Goal: Task Accomplishment & Management: Manage account settings

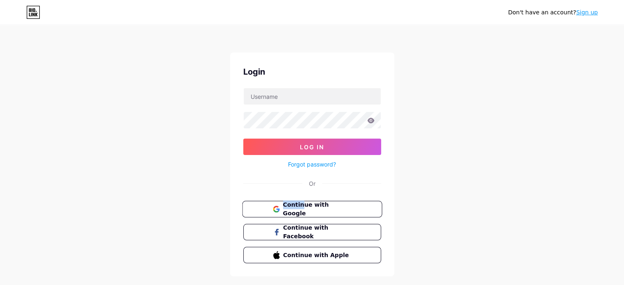
drag, startPoint x: 300, startPoint y: 197, endPoint x: 282, endPoint y: 211, distance: 23.1
click at [282, 211] on div "Login Log In Forgot password? Or Continue with Google Continue with Facebook Co…" at bounding box center [312, 164] width 164 height 224
click at [282, 211] on span "Continue with Google" at bounding box center [316, 209] width 68 height 18
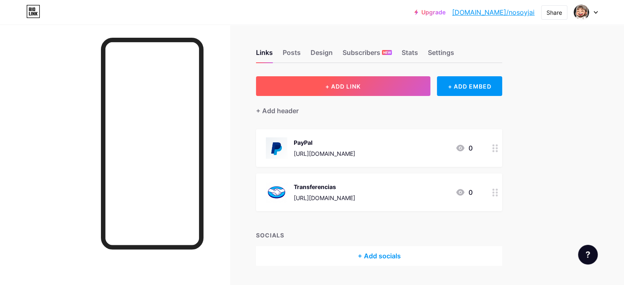
click at [335, 82] on button "+ ADD LINK" at bounding box center [343, 86] width 174 height 20
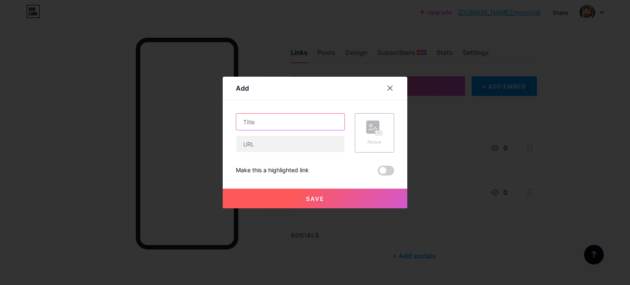
click at [289, 116] on input "text" at bounding box center [290, 122] width 108 height 16
type input "Discord"
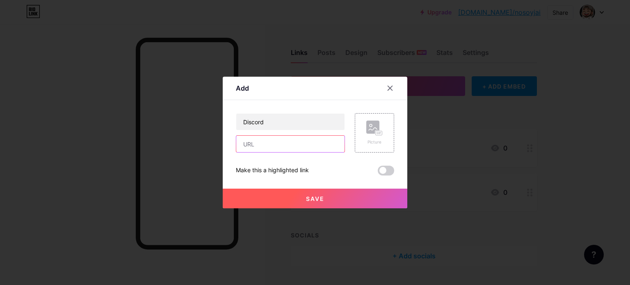
click at [264, 142] on input "text" at bounding box center [290, 144] width 108 height 16
paste input "[URL][DOMAIN_NAME]"
type input "[URL][DOMAIN_NAME]"
click at [373, 127] on rect at bounding box center [372, 127] width 13 height 13
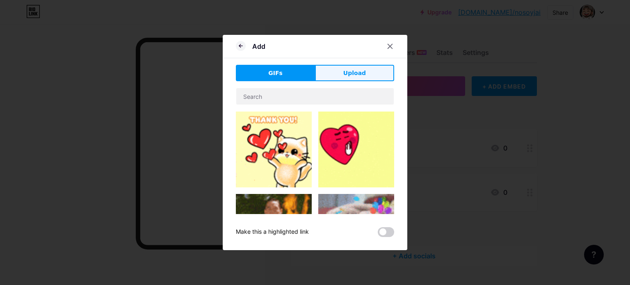
click at [336, 76] on button "Upload" at bounding box center [354, 73] width 79 height 16
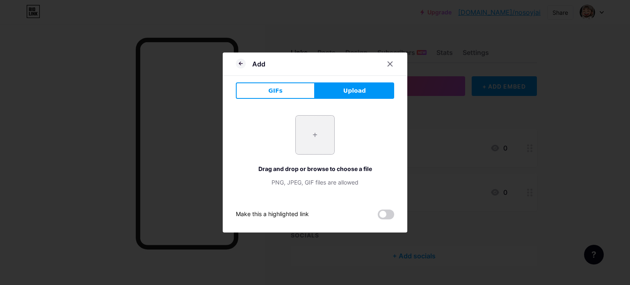
click at [298, 132] on input "file" at bounding box center [315, 135] width 39 height 39
type input "C:\fakepath\discord.png"
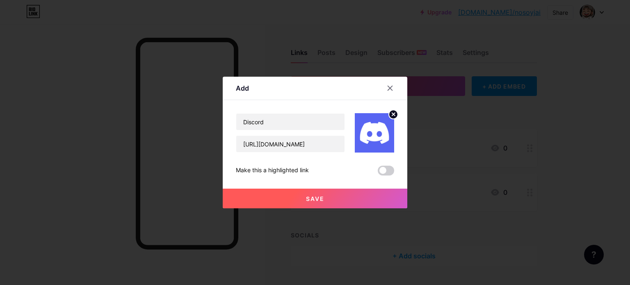
click at [292, 205] on button "Save" at bounding box center [315, 199] width 184 height 20
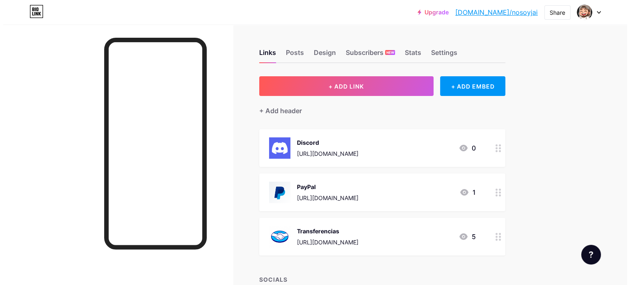
scroll to position [65, 0]
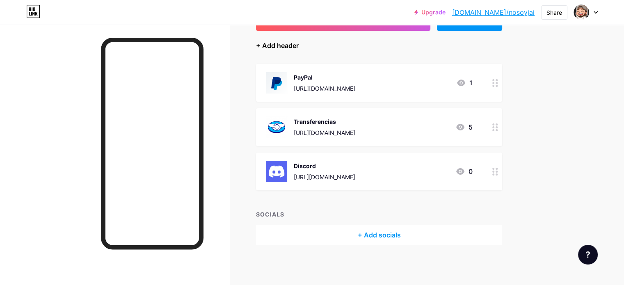
click at [298, 48] on div "+ Add header" at bounding box center [277, 46] width 43 height 10
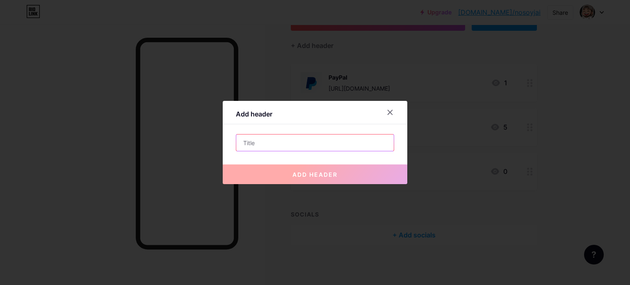
click at [267, 143] on input "text" at bounding box center [314, 142] width 157 height 16
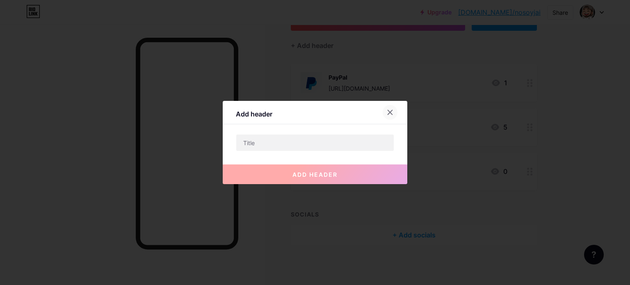
click at [389, 112] on icon at bounding box center [390, 112] width 7 height 7
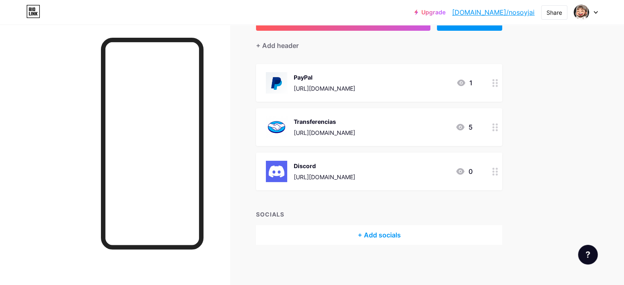
click at [357, 218] on div "SOCIALS + Add socials" at bounding box center [379, 227] width 246 height 35
click at [346, 225] on div "+ Add socials" at bounding box center [379, 235] width 246 height 20
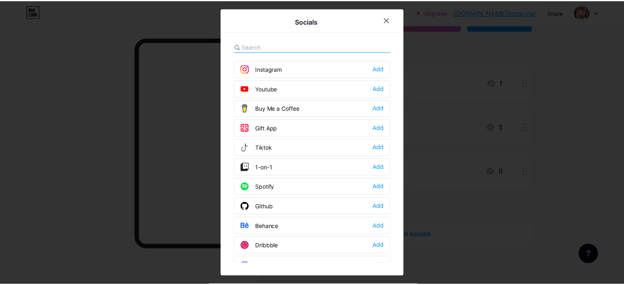
scroll to position [59, 0]
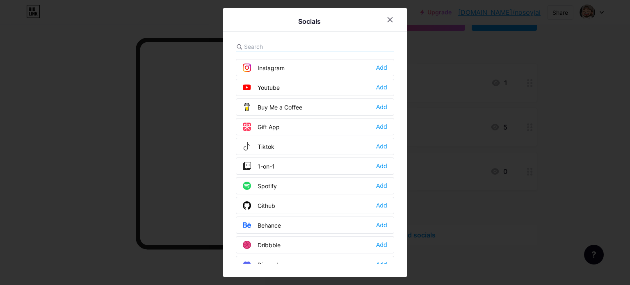
click at [385, 149] on div "Tiktok Add" at bounding box center [315, 146] width 158 height 17
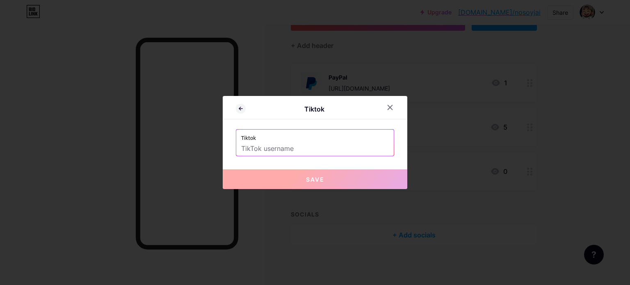
click at [356, 139] on label "Tiktok" at bounding box center [315, 136] width 148 height 12
click at [382, 106] on div at bounding box center [389, 107] width 15 height 15
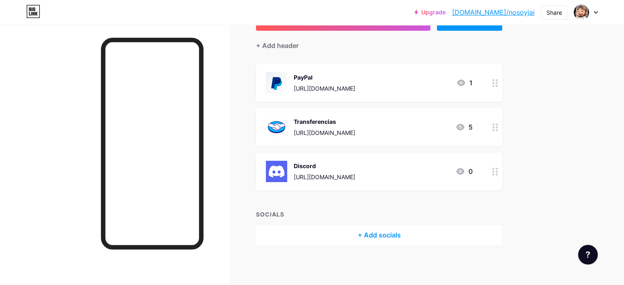
scroll to position [0, 0]
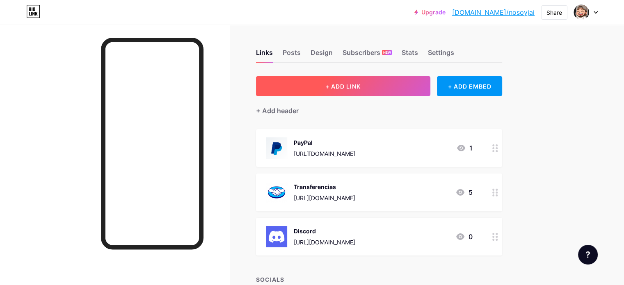
click at [353, 92] on button "+ ADD LINK" at bounding box center [343, 86] width 174 height 20
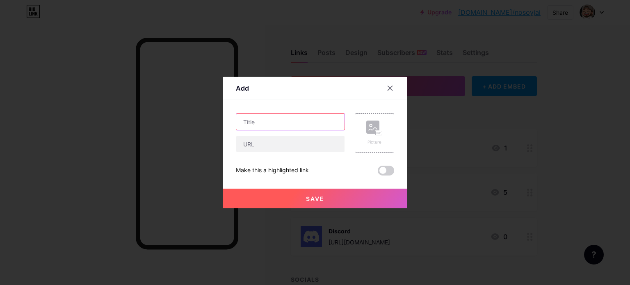
click at [273, 126] on input "text" at bounding box center [290, 122] width 108 height 16
type input "T"
click at [388, 86] on icon at bounding box center [390, 88] width 5 height 5
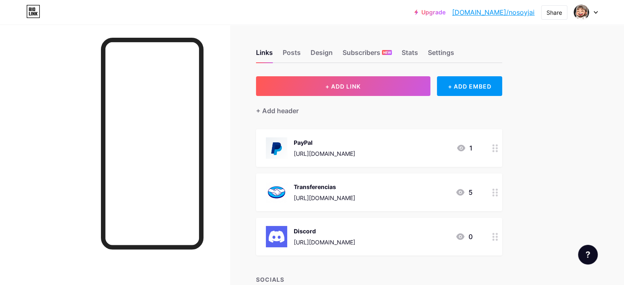
scroll to position [65, 0]
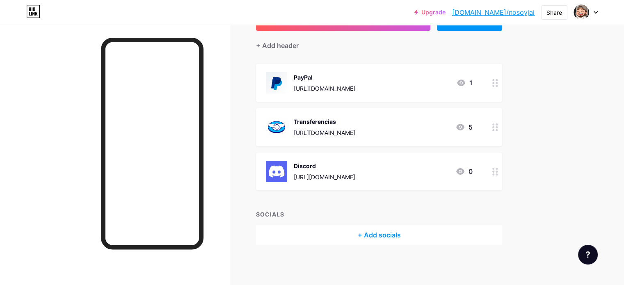
click at [335, 227] on div "+ Add socials" at bounding box center [379, 235] width 246 height 20
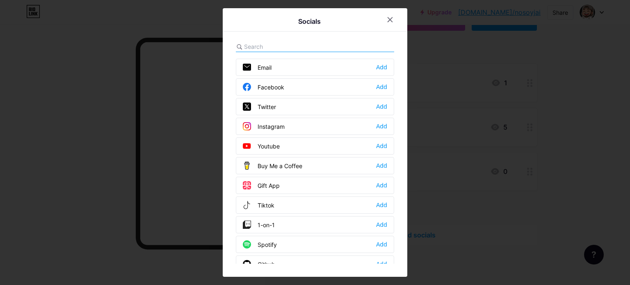
click at [382, 196] on div "Tiktok Add" at bounding box center [315, 204] width 158 height 17
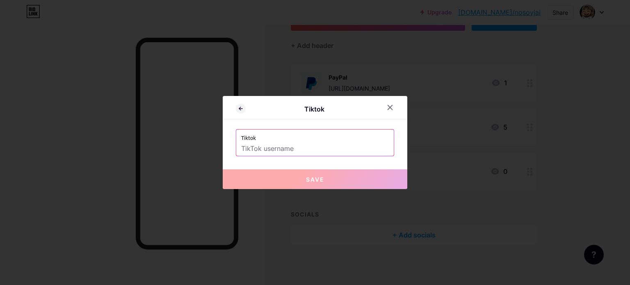
click at [322, 153] on input "text" at bounding box center [315, 149] width 148 height 14
type input """
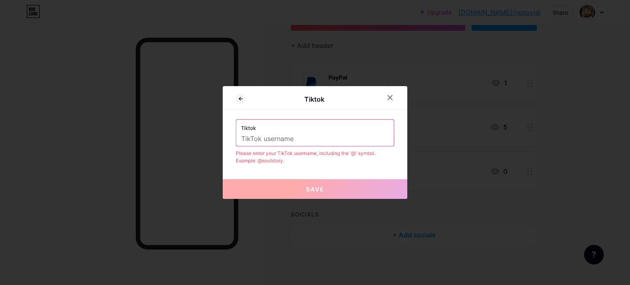
type input "!"
type input """
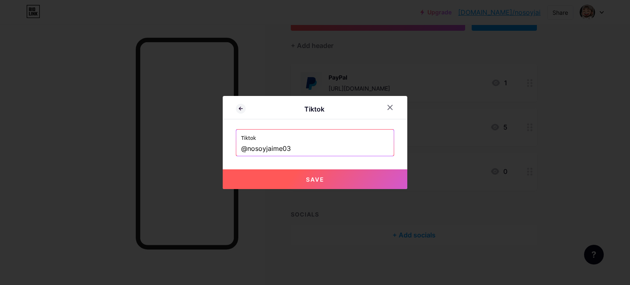
click at [300, 180] on button "Save" at bounding box center [315, 179] width 184 height 20
type input "[URL][DOMAIN_NAME]"
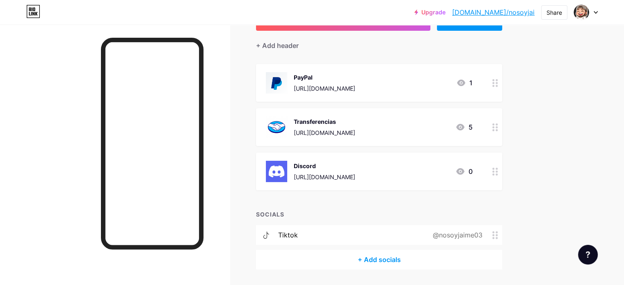
click at [354, 257] on div "+ Add socials" at bounding box center [379, 260] width 246 height 20
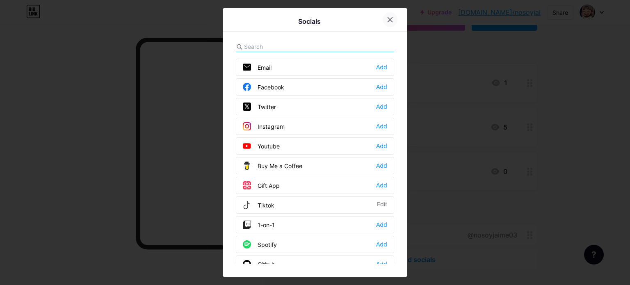
click at [387, 16] on icon at bounding box center [390, 19] width 7 height 7
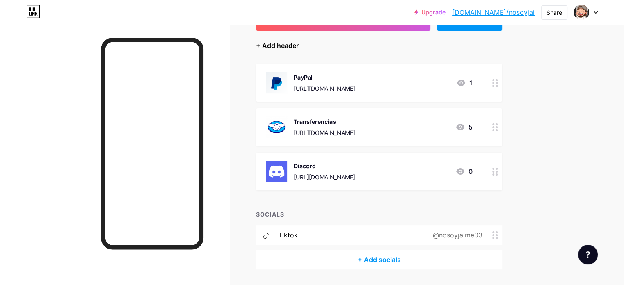
click at [298, 46] on div "+ Add header" at bounding box center [277, 46] width 43 height 10
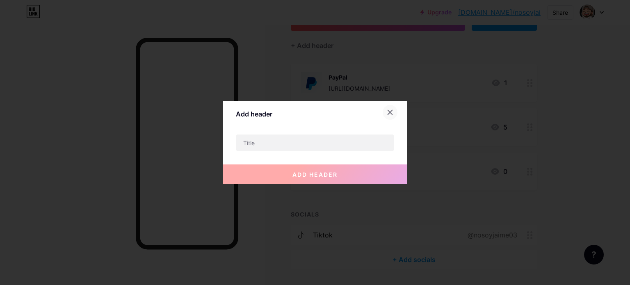
click at [382, 109] on div at bounding box center [389, 112] width 15 height 15
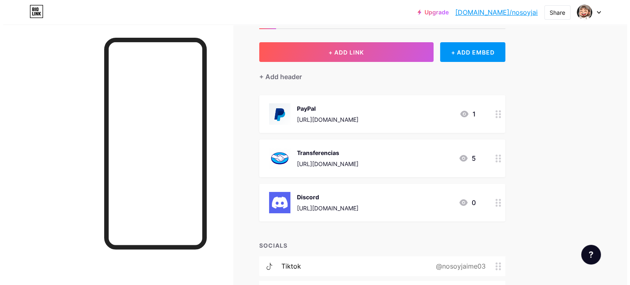
scroll to position [33, 0]
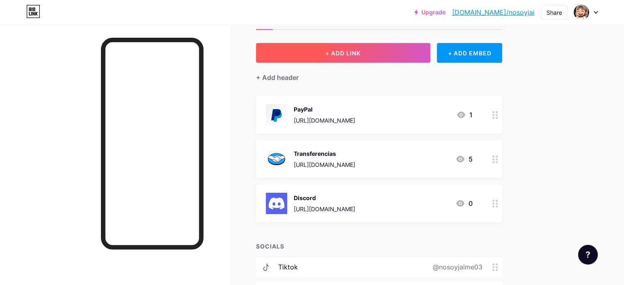
click at [354, 58] on button "+ ADD LINK" at bounding box center [343, 53] width 174 height 20
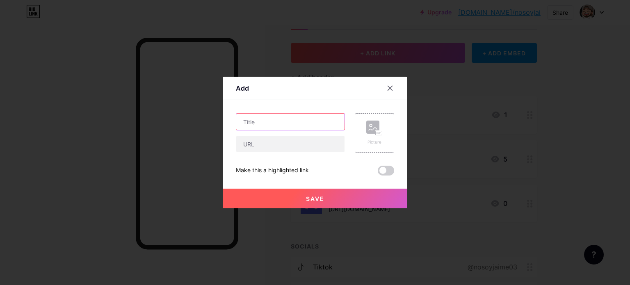
click at [273, 125] on input "text" at bounding box center [290, 122] width 108 height 16
type input "TikTok"
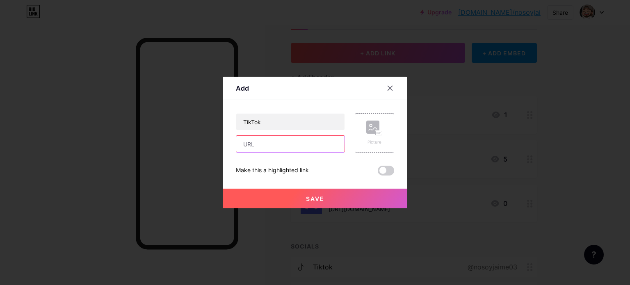
click at [262, 139] on input "text" at bounding box center [290, 144] width 108 height 16
type input "v"
paste input "[URL][DOMAIN_NAME]"
type input "[URL][DOMAIN_NAME]"
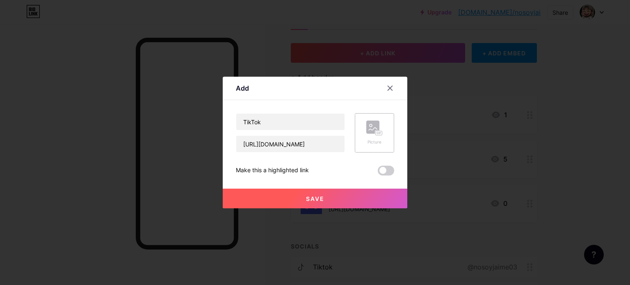
click at [377, 138] on div "Picture" at bounding box center [374, 133] width 16 height 25
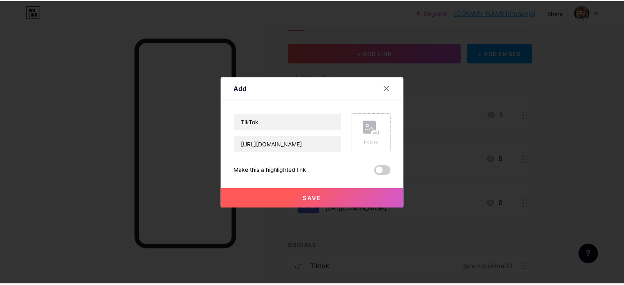
scroll to position [0, 0]
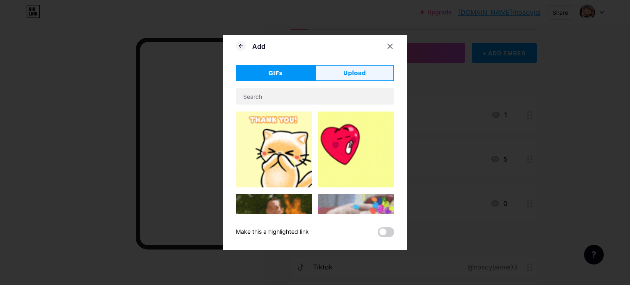
click at [337, 65] on button "Upload" at bounding box center [354, 73] width 79 height 16
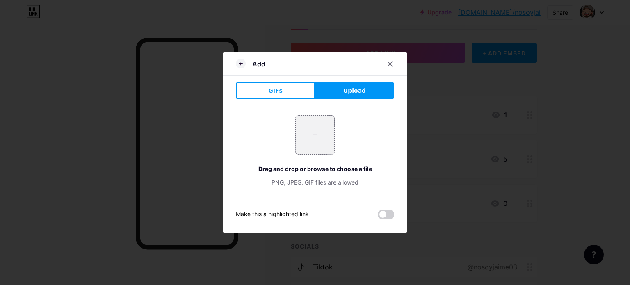
click at [291, 133] on div "+ Drag and drop or browse to choose a file PNG, JPEG, GIF files are allowed" at bounding box center [315, 150] width 158 height 71
click at [323, 121] on input "file" at bounding box center [315, 135] width 39 height 39
type input "C:\fakepath\tiktok.jpg"
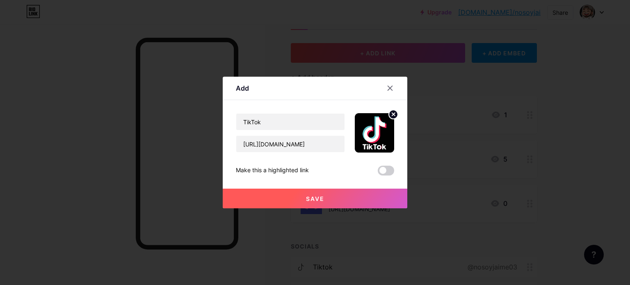
click at [323, 198] on button "Save" at bounding box center [315, 199] width 184 height 20
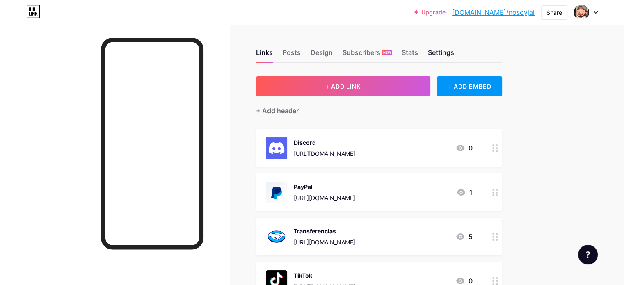
drag, startPoint x: 460, startPoint y: 47, endPoint x: 471, endPoint y: 55, distance: 13.3
click at [471, 55] on div "Links Posts Design Subscribers NEW Stats Settings" at bounding box center [379, 48] width 246 height 29
click at [454, 55] on div "Settings" at bounding box center [441, 55] width 26 height 15
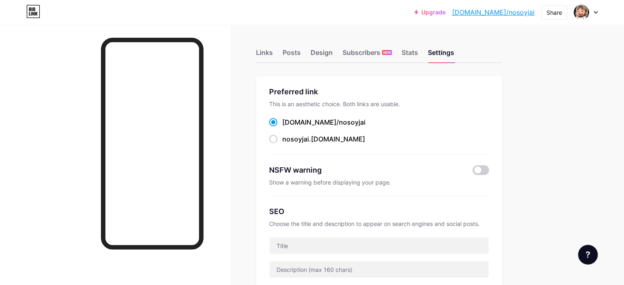
click at [445, 46] on div "Links Posts Design Subscribers NEW Stats Settings" at bounding box center [379, 48] width 246 height 29
click at [418, 57] on div "Stats" at bounding box center [409, 55] width 16 height 15
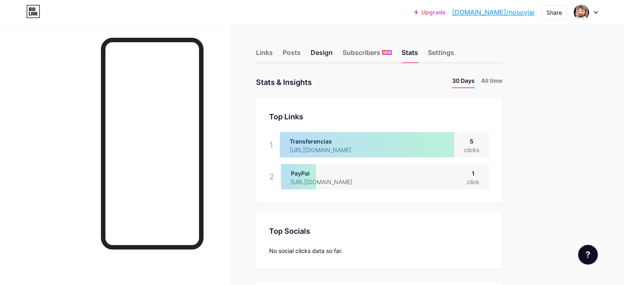
click at [332, 49] on div "Design" at bounding box center [321, 55] width 22 height 15
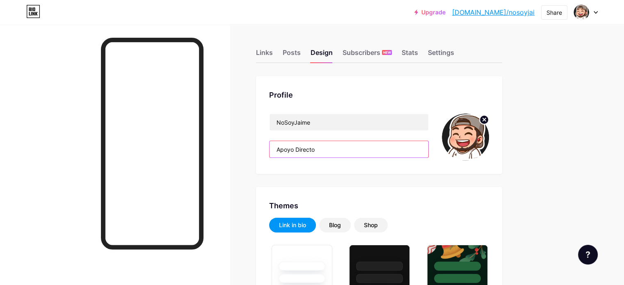
drag, startPoint x: 351, startPoint y: 147, endPoint x: 284, endPoint y: 152, distance: 66.6
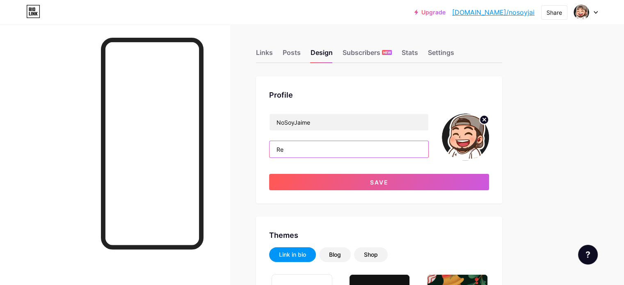
type input "R"
type input "s"
type input "Simplemente soy yo, y mi sueño de llegar lejos en el streaming, gracias por su …"
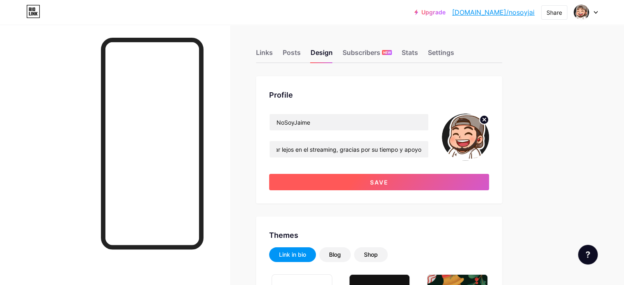
scroll to position [0, 0]
click at [332, 183] on button "Save" at bounding box center [379, 182] width 220 height 16
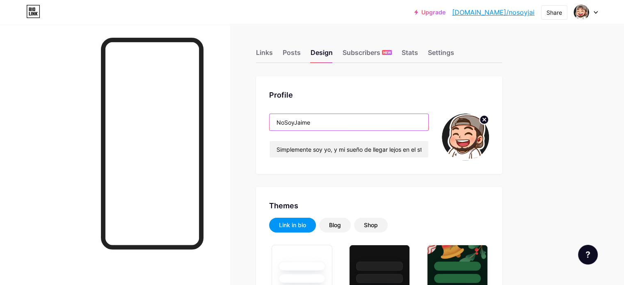
click at [356, 128] on input "NoSoyJaime" at bounding box center [348, 122] width 159 height 16
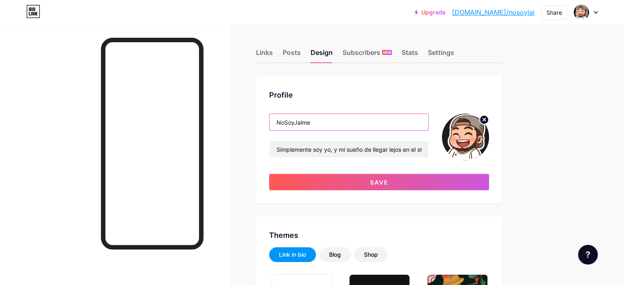
paste input "🥩"
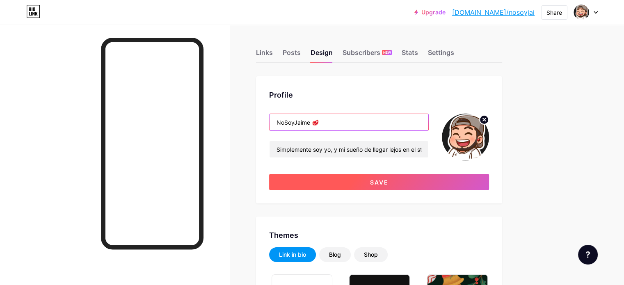
type input "NoSoyJaime 🥩"
click at [371, 185] on button "Save" at bounding box center [379, 182] width 220 height 16
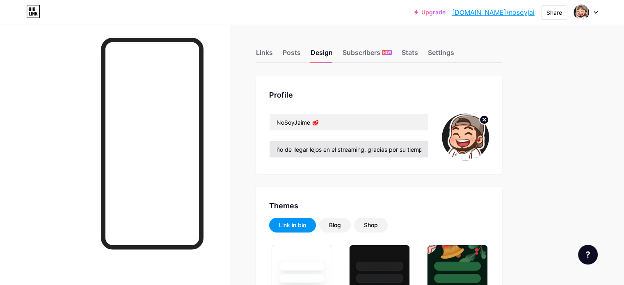
scroll to position [0, 110]
click at [367, 149] on input "Simplemente soy yo, y mi sueño de llegar lejos en el streaming, gracias por su …" at bounding box center [348, 149] width 159 height 16
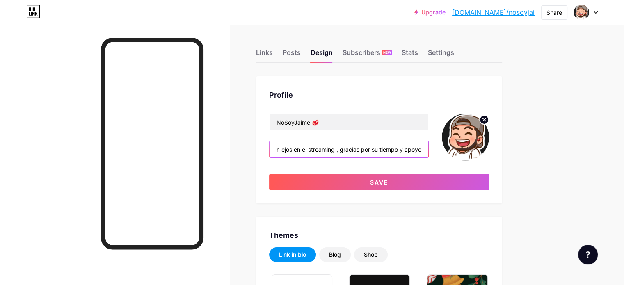
type input "Simplemente soy yo, y mi sueño de llegar lejos en el streaming, gracias por su …"
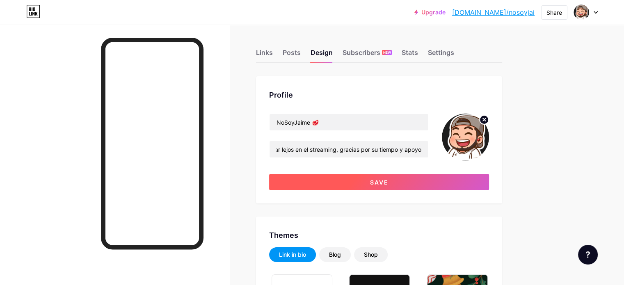
scroll to position [0, 0]
click at [357, 179] on button "Save" at bounding box center [379, 182] width 220 height 16
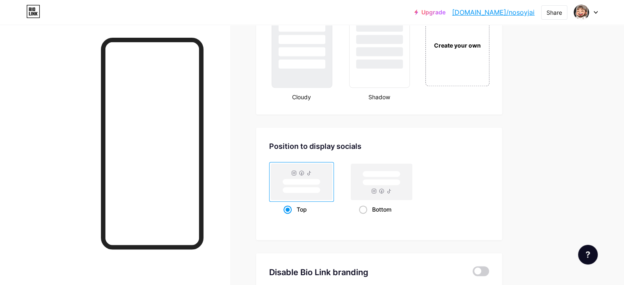
scroll to position [995, 0]
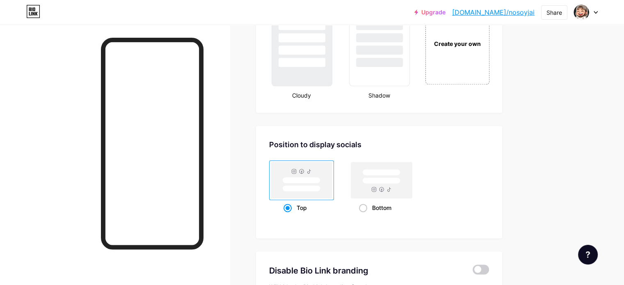
click at [404, 209] on div "Bottom" at bounding box center [382, 207] width 46 height 15
click at [364, 215] on input "Bottom" at bounding box center [361, 217] width 5 height 5
radio input "true"
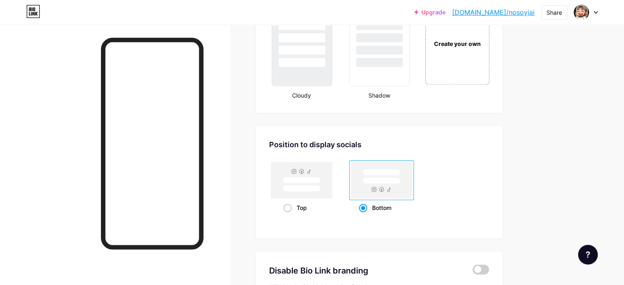
click at [404, 209] on div "Bottom" at bounding box center [382, 207] width 46 height 15
click at [364, 215] on input "Bottom" at bounding box center [361, 217] width 5 height 5
click at [320, 208] on div "Top" at bounding box center [301, 207] width 36 height 15
click at [289, 215] on input "Top" at bounding box center [285, 217] width 5 height 5
radio input "true"
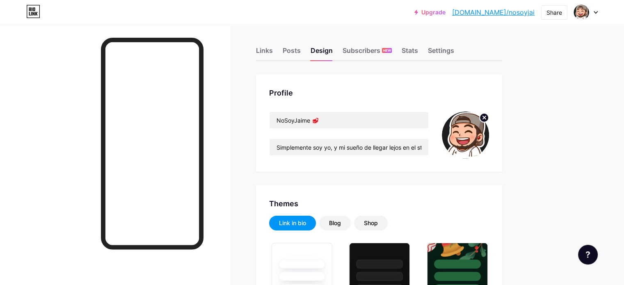
scroll to position [1, 0]
drag, startPoint x: 308, startPoint y: 46, endPoint x: 296, endPoint y: 56, distance: 15.8
click at [296, 56] on div "Links Posts Design Subscribers NEW Stats Settings" at bounding box center [379, 47] width 246 height 29
click at [273, 56] on div "Links" at bounding box center [264, 53] width 17 height 15
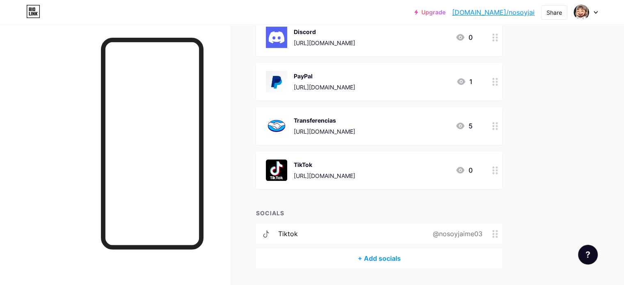
scroll to position [111, 0]
click at [355, 169] on div "TikTok [URL][DOMAIN_NAME]" at bounding box center [324, 169] width 61 height 21
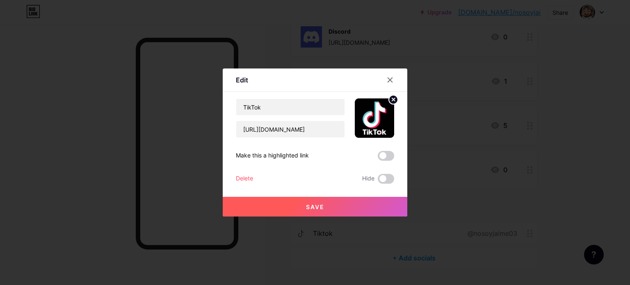
click at [389, 96] on circle at bounding box center [393, 99] width 9 height 9
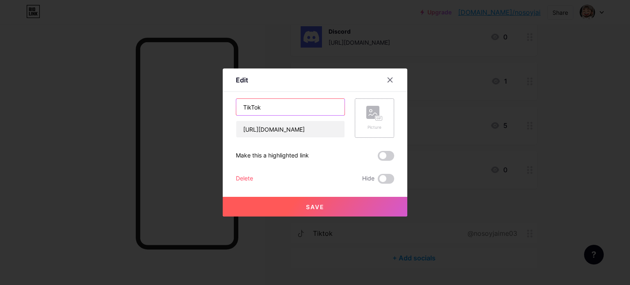
drag, startPoint x: 290, startPoint y: 103, endPoint x: 171, endPoint y: 141, distance: 124.7
click at [171, 141] on div "Edit Content YouTube Play YouTube video without leaving your page. ADD Vimeo Pl…" at bounding box center [315, 142] width 630 height 285
type input "I"
click at [387, 77] on icon at bounding box center [390, 80] width 7 height 7
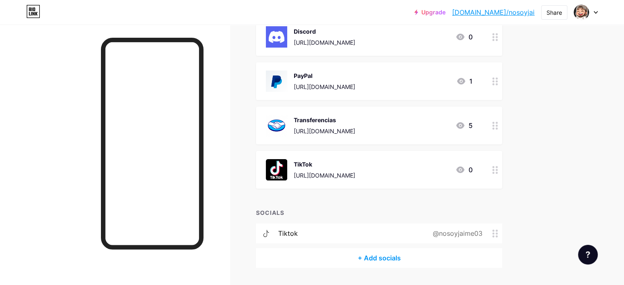
click at [502, 166] on div at bounding box center [495, 170] width 14 height 38
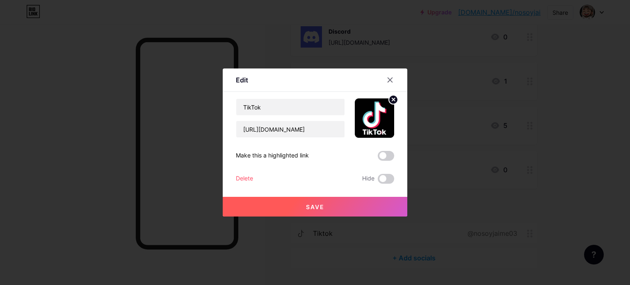
click at [241, 181] on div "Delete" at bounding box center [244, 179] width 17 height 10
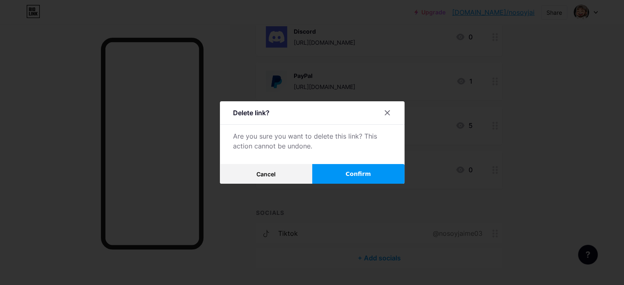
click at [335, 173] on button "Confirm" at bounding box center [358, 174] width 92 height 20
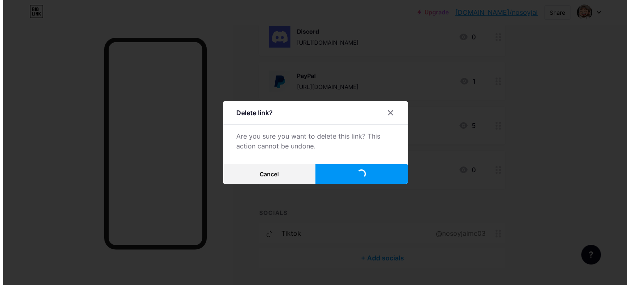
scroll to position [90, 0]
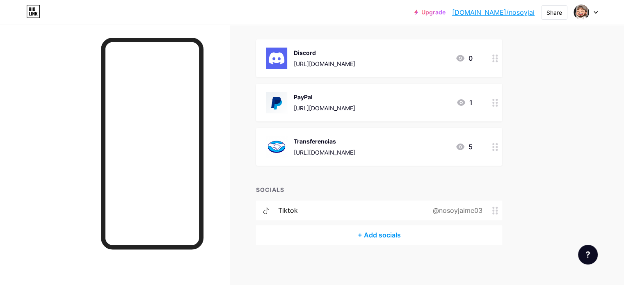
click at [389, 235] on div "+ Add socials" at bounding box center [379, 235] width 246 height 20
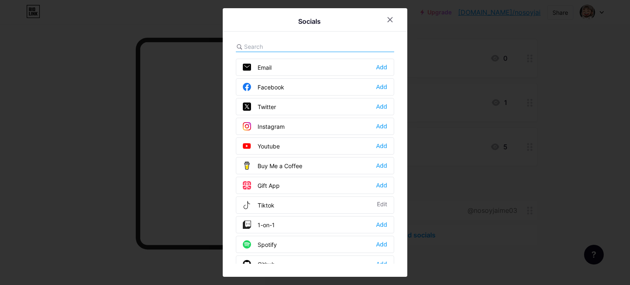
scroll to position [11, 0]
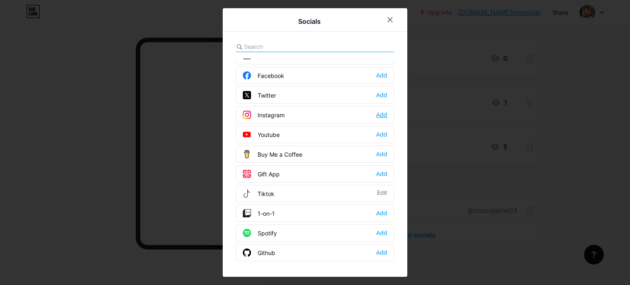
click at [382, 115] on div "Add" at bounding box center [381, 115] width 11 height 8
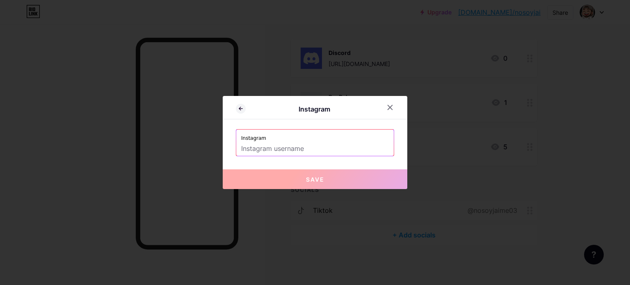
click at [303, 147] on input "text" at bounding box center [315, 149] width 148 height 14
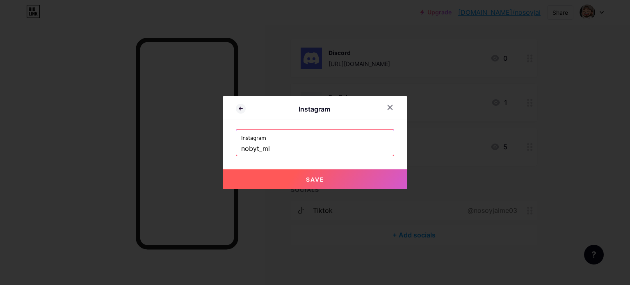
click at [279, 175] on button "Save" at bounding box center [315, 179] width 184 height 20
type input "[URL][DOMAIN_NAME]"
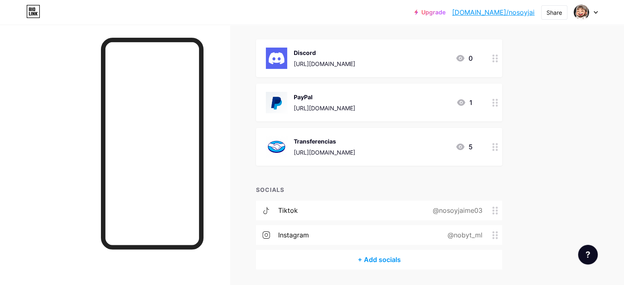
click at [309, 236] on div "instagram" at bounding box center [293, 235] width 31 height 10
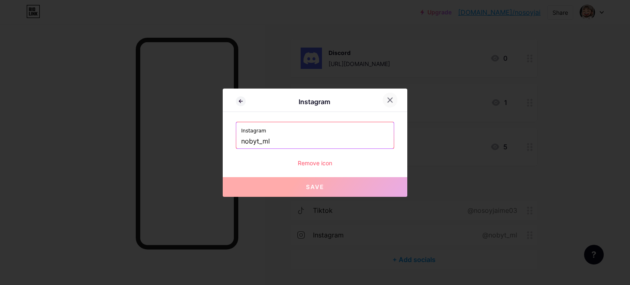
click at [382, 97] on div at bounding box center [389, 100] width 15 height 15
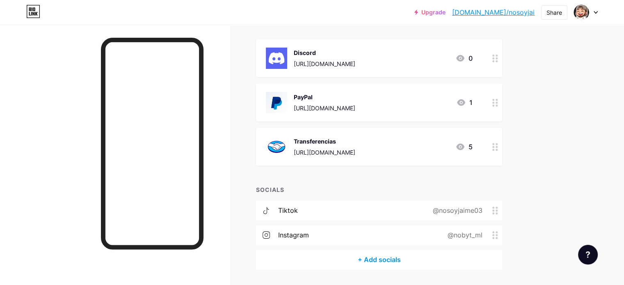
click at [380, 253] on div "+ Add socials" at bounding box center [379, 260] width 246 height 20
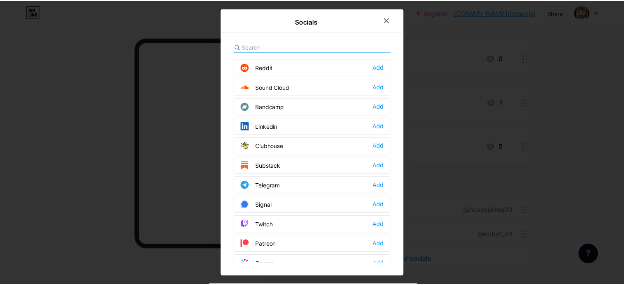
scroll to position [303, 0]
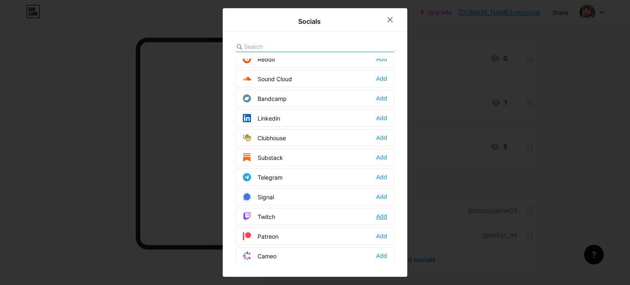
click at [379, 212] on div "Add" at bounding box center [381, 216] width 11 height 8
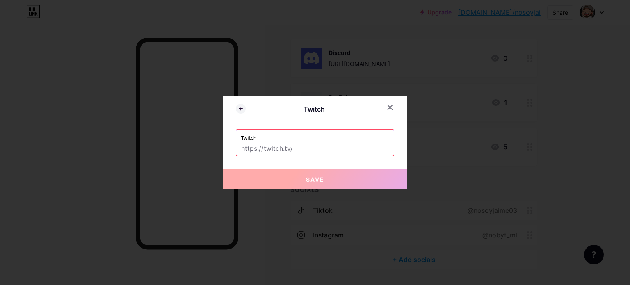
click at [310, 148] on input "text" at bounding box center [315, 149] width 148 height 14
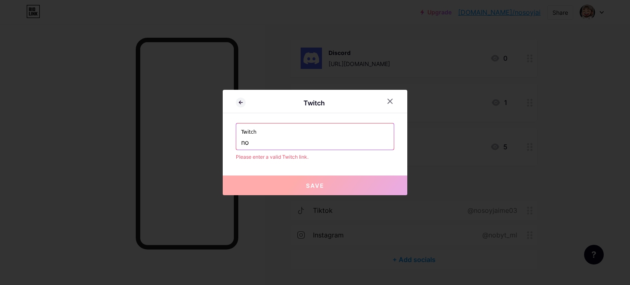
type input "n"
paste input "[URL][DOMAIN_NAME]"
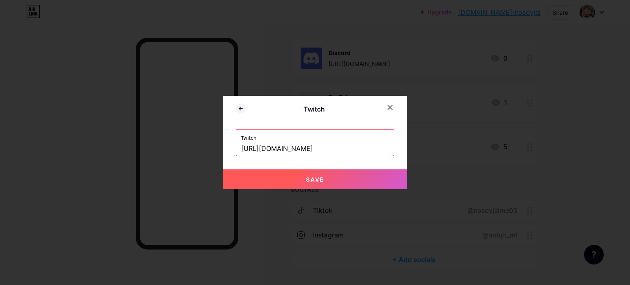
type input "[URL][DOMAIN_NAME]"
click at [304, 173] on button "Save" at bounding box center [315, 179] width 184 height 20
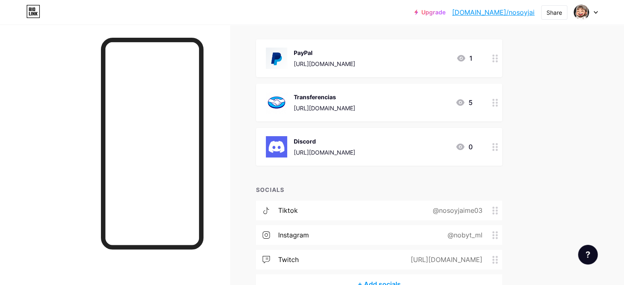
click at [536, 136] on div "Links Posts Design Subscribers NEW Stats Settings + ADD LINK + ADD EMBED + Add …" at bounding box center [268, 135] width 536 height 400
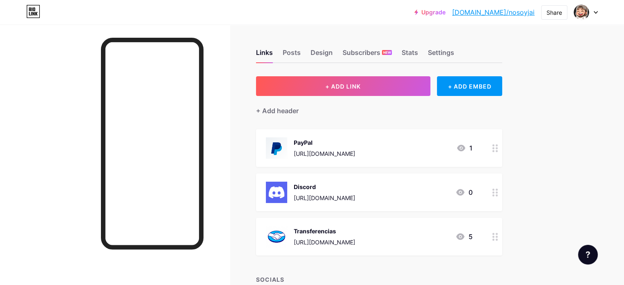
scroll to position [0, 0]
click at [508, 7] on link "[DOMAIN_NAME]/nosoyjai" at bounding box center [493, 12] width 82 height 10
